Goal: Find contact information: Find contact information

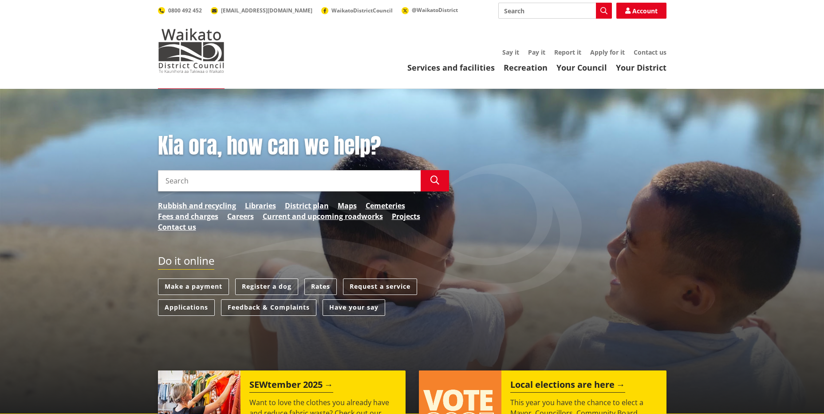
click at [514, 12] on input "Search" at bounding box center [555, 11] width 114 height 16
type input "executive"
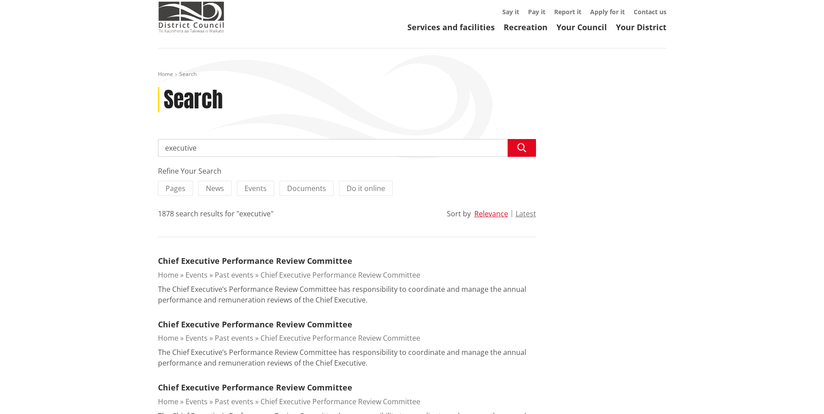
scroll to position [40, 0]
click at [600, 28] on link "Your Council" at bounding box center [581, 27] width 51 height 11
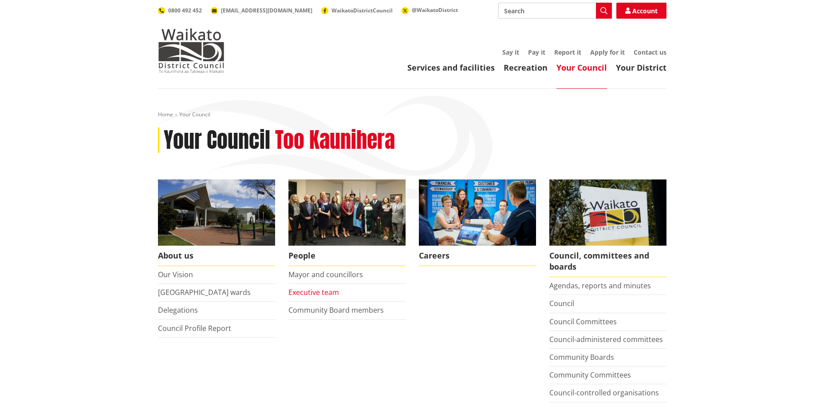
click at [322, 292] on link "Executive team" at bounding box center [313, 292] width 51 height 10
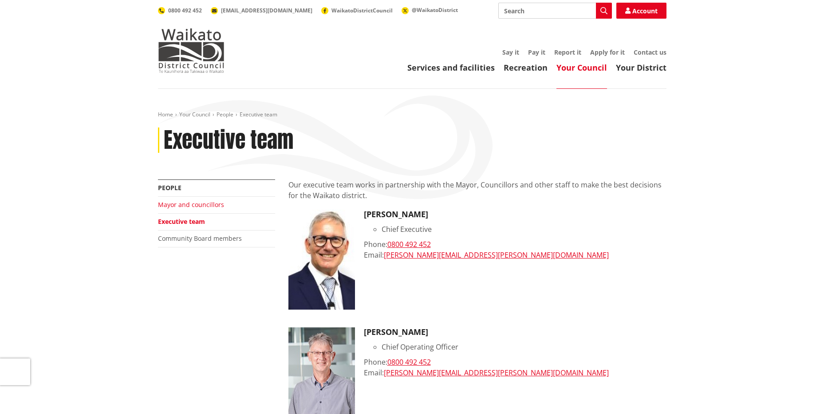
click at [206, 206] on link "Mayor and councillors" at bounding box center [191, 204] width 66 height 8
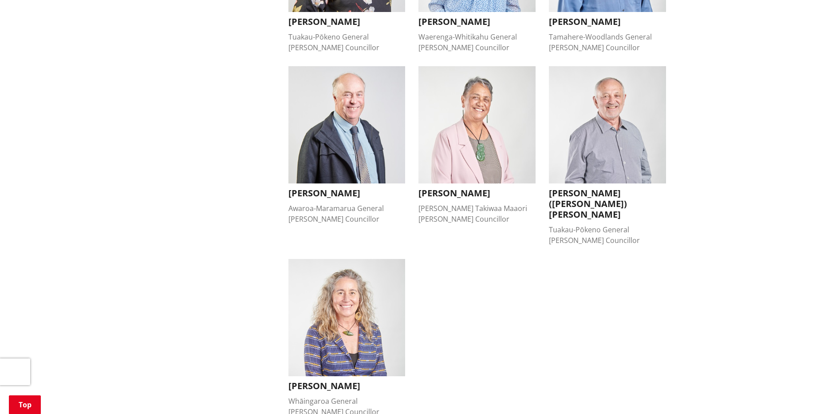
scroll to position [708, 0]
click at [297, 396] on div "Whāingaroa General [PERSON_NAME] Councillor" at bounding box center [346, 406] width 117 height 21
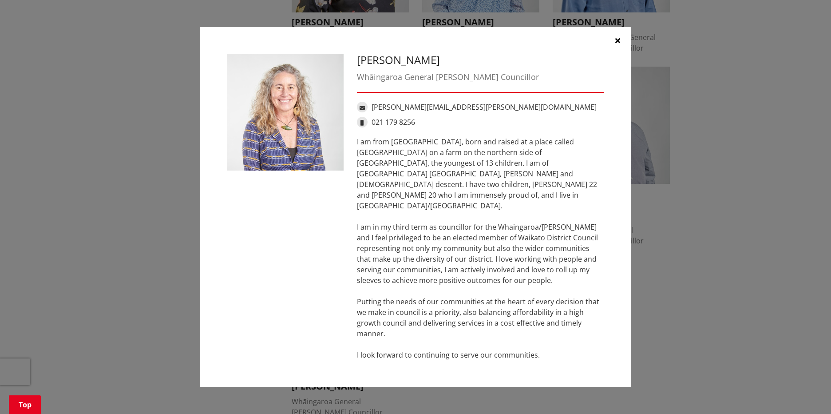
click at [147, 199] on div "[PERSON_NAME] Whāingaroa General [PERSON_NAME] Councillor [PERSON_NAME][EMAIL_A…" at bounding box center [415, 207] width 795 height 386
click at [611, 54] on button "button" at bounding box center [617, 40] width 27 height 27
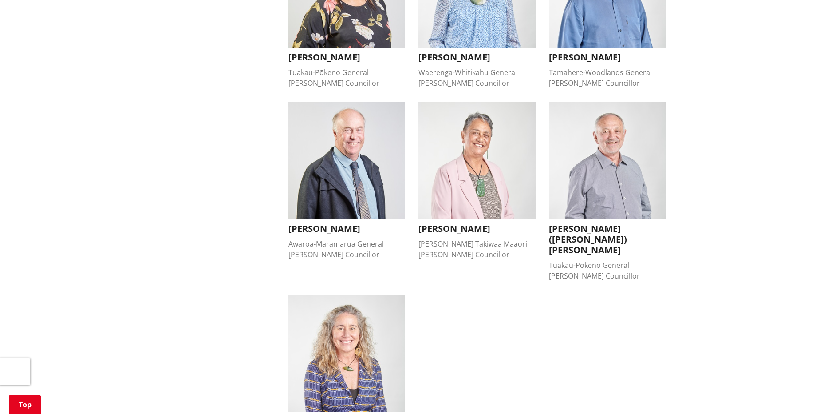
scroll to position [668, 0]
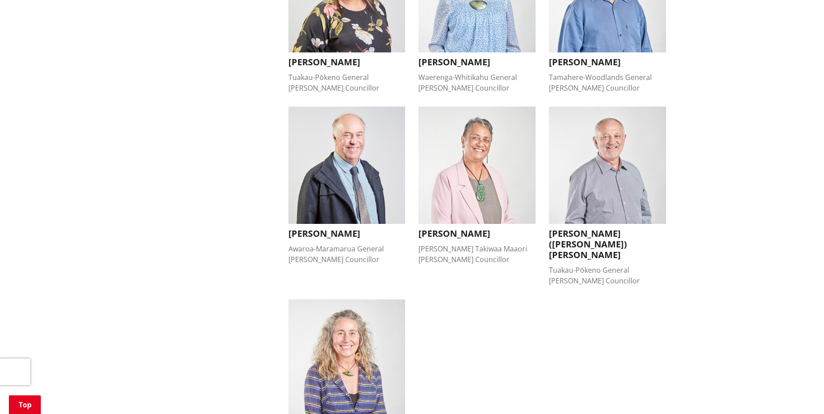
click at [369, 185] on img "button" at bounding box center [346, 165] width 117 height 117
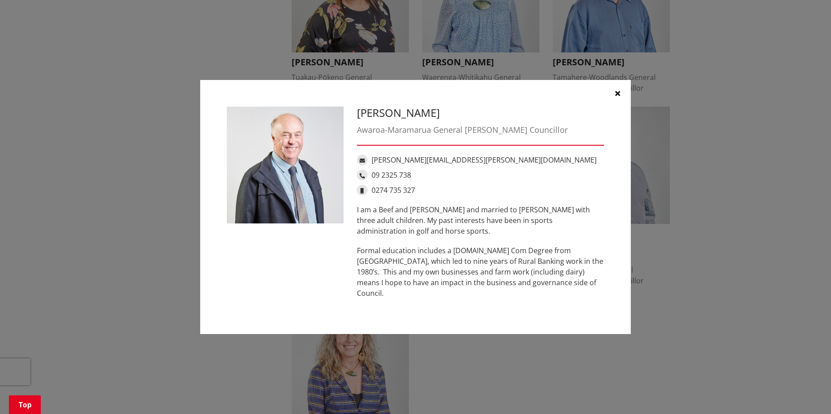
click at [617, 97] on icon "button" at bounding box center [617, 93] width 5 height 7
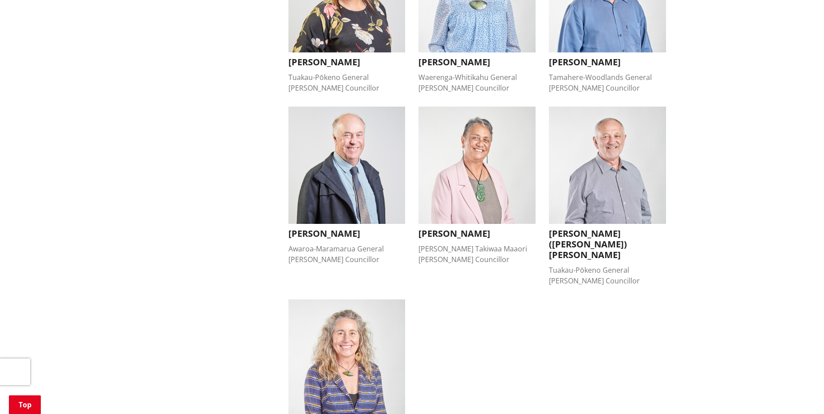
click at [388, 312] on img "button" at bounding box center [346, 357] width 117 height 117
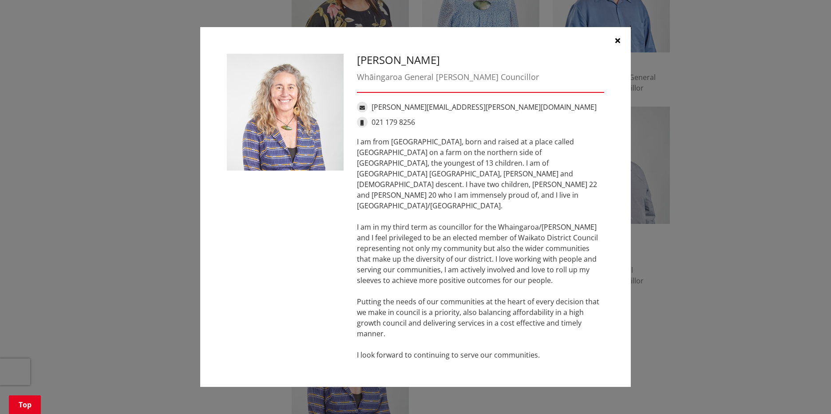
click at [614, 49] on button "button" at bounding box center [617, 40] width 27 height 27
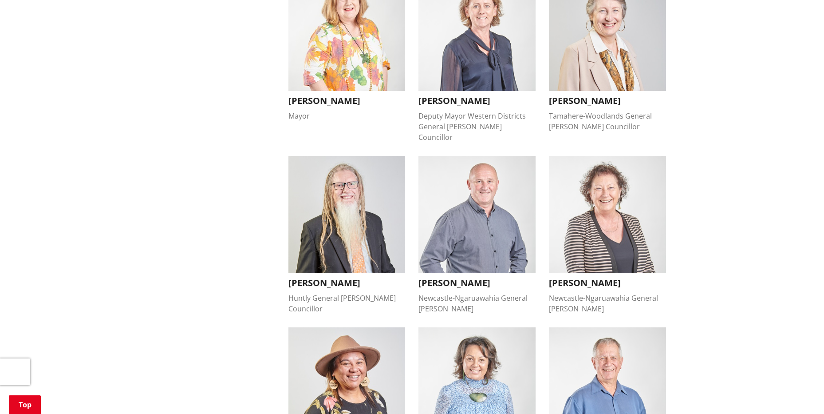
scroll to position [272, 0]
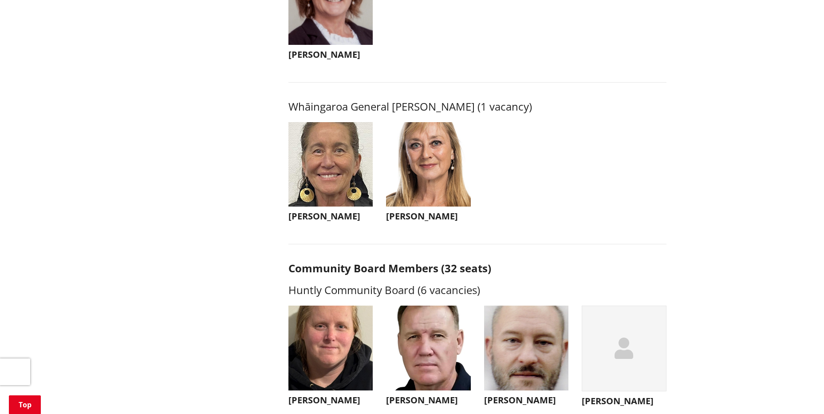
scroll to position [2064, 0]
click at [343, 177] on img "button" at bounding box center [330, 164] width 85 height 85
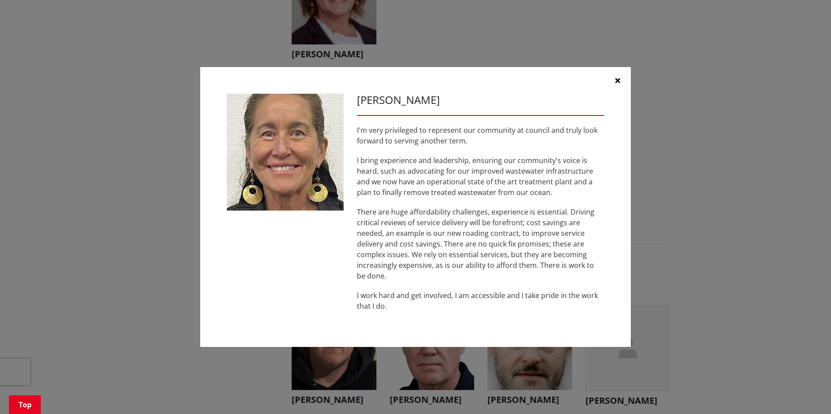
click at [616, 80] on icon "button" at bounding box center [617, 80] width 5 height 7
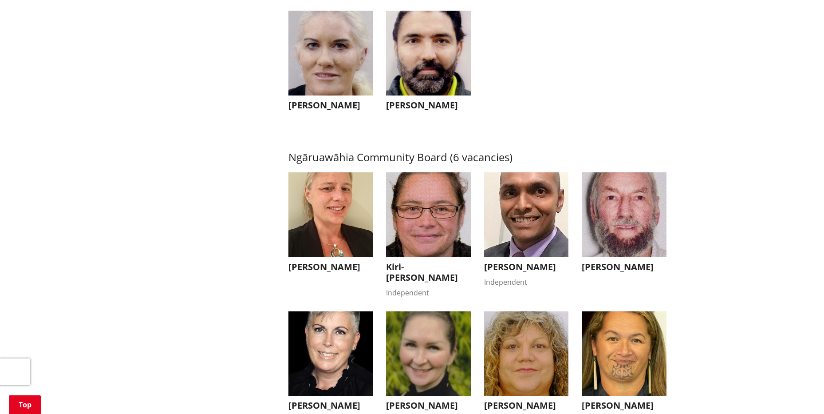
scroll to position [2605, 0]
